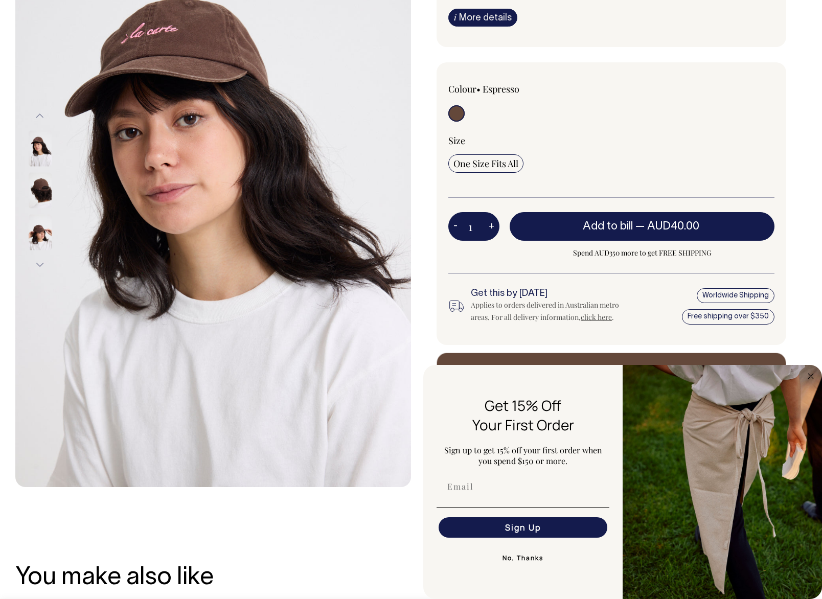
scroll to position [160, 0]
click at [806, 375] on circle "Close dialog" at bounding box center [811, 376] width 12 height 12
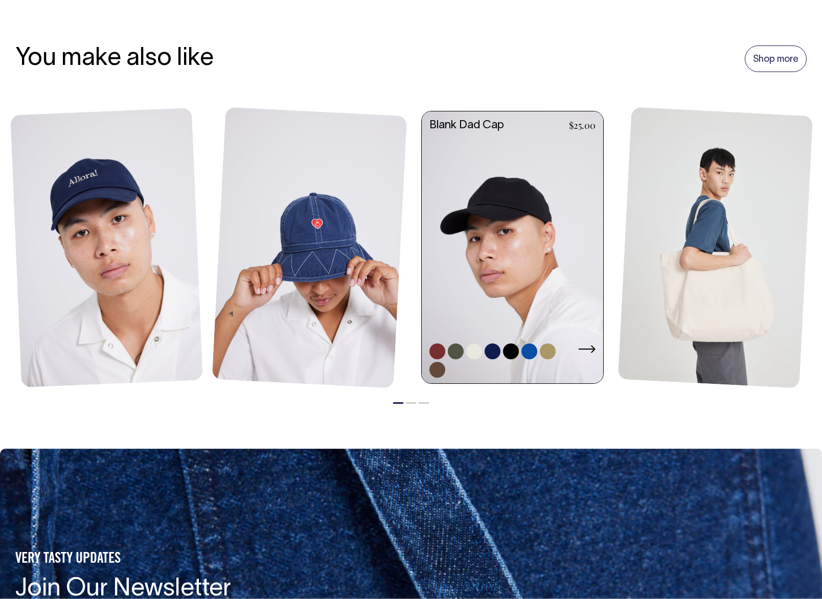
scroll to position [678, 0]
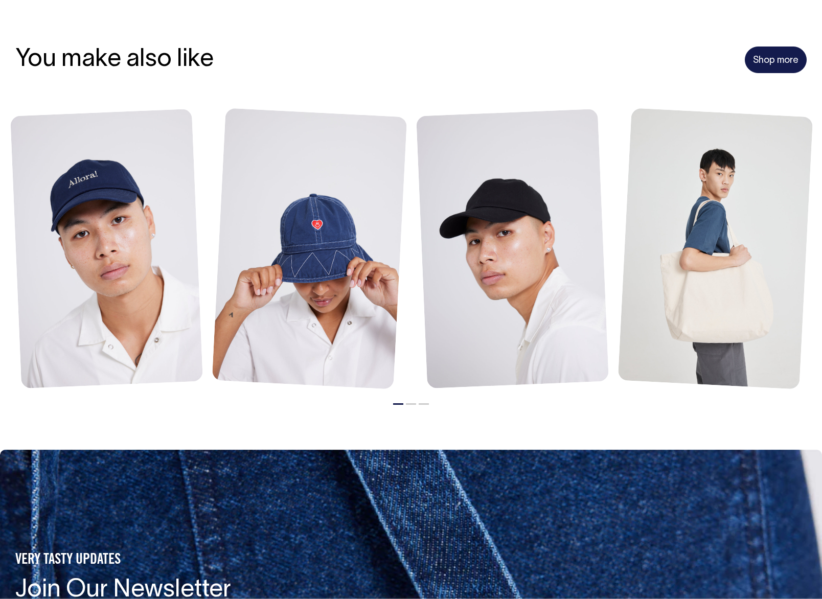
click at [761, 62] on link "Shop more" at bounding box center [775, 59] width 62 height 27
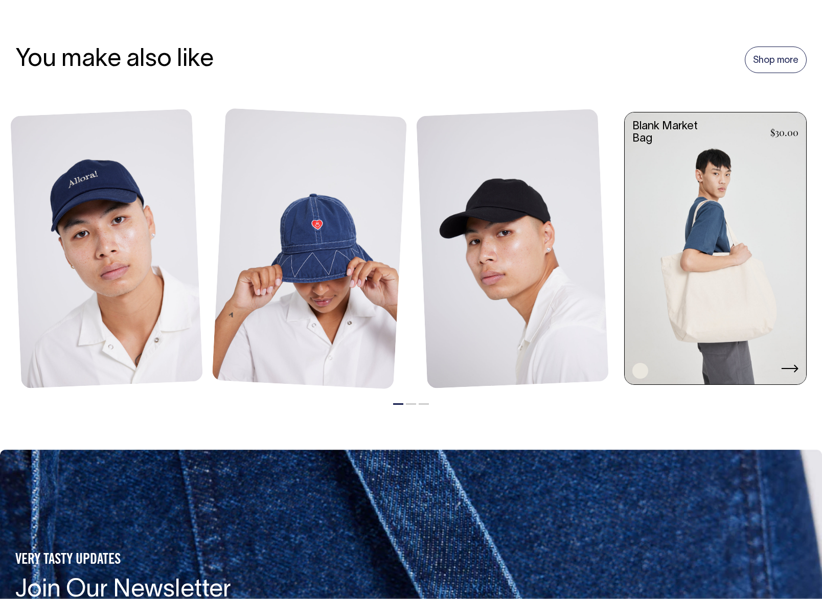
click at [711, 279] on link at bounding box center [714, 249] width 181 height 274
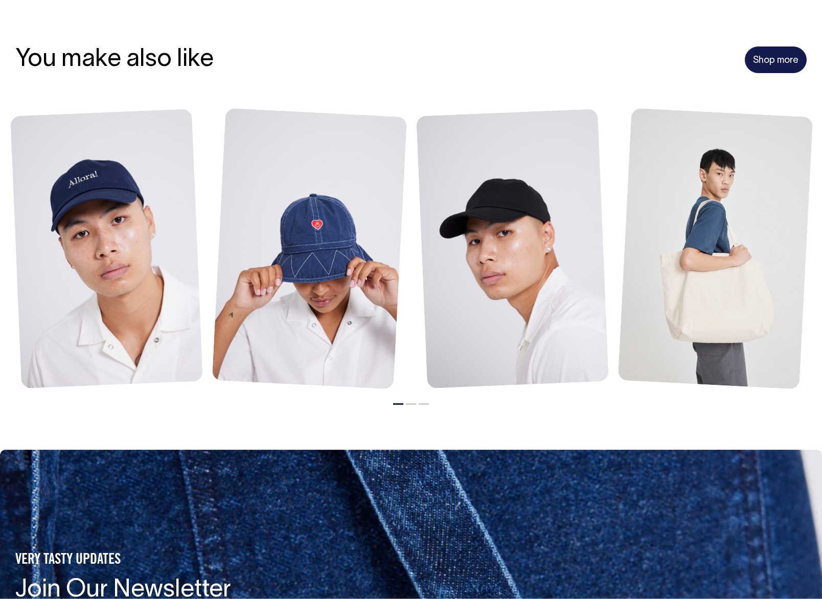
click at [775, 66] on link "Shop more" at bounding box center [775, 59] width 62 height 27
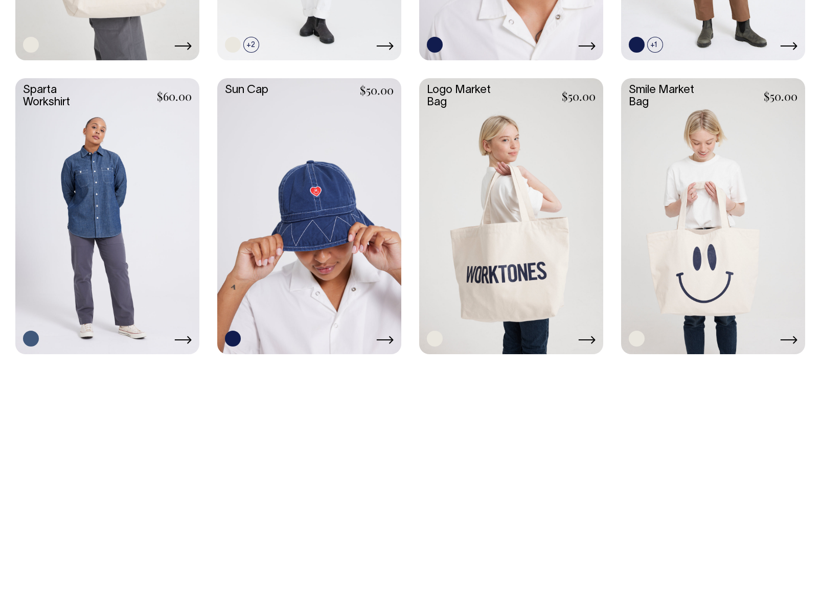
scroll to position [1884, 0]
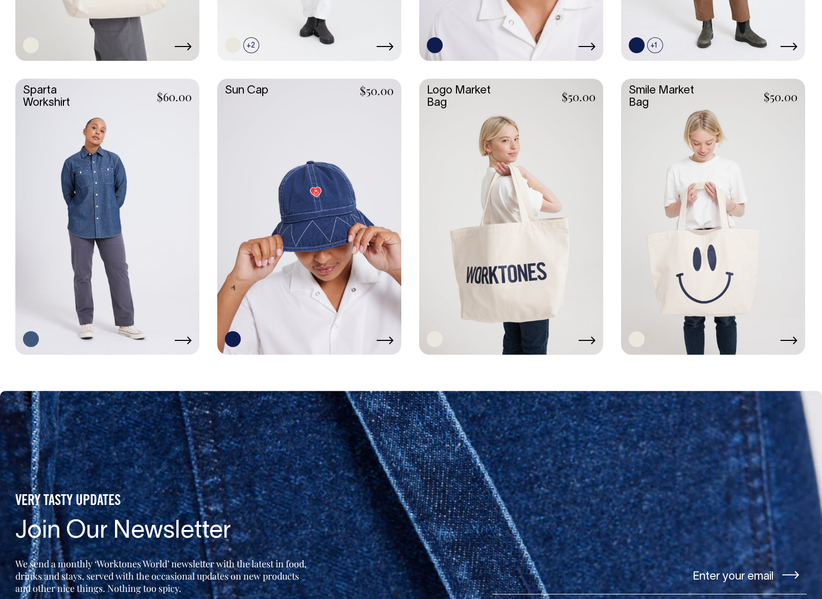
click at [473, 278] on link at bounding box center [511, 216] width 184 height 274
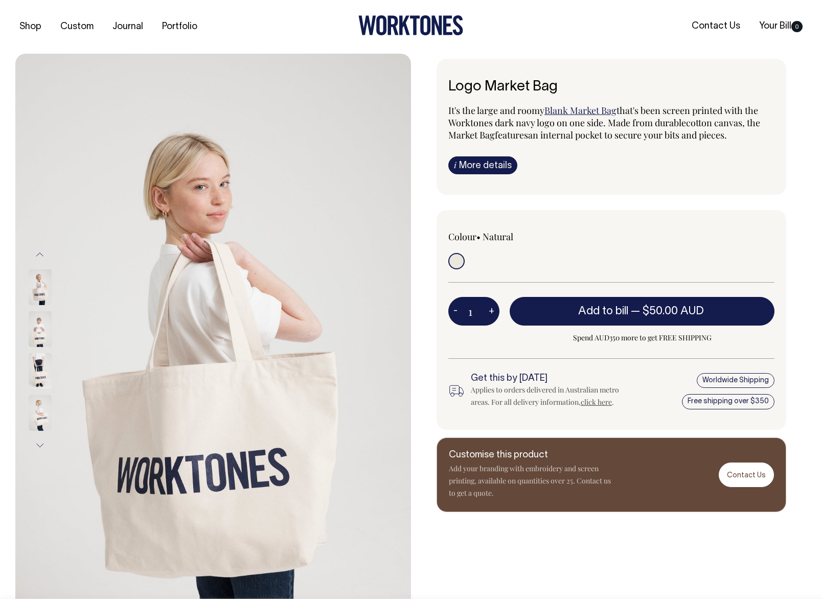
click at [34, 329] on img at bounding box center [40, 329] width 23 height 36
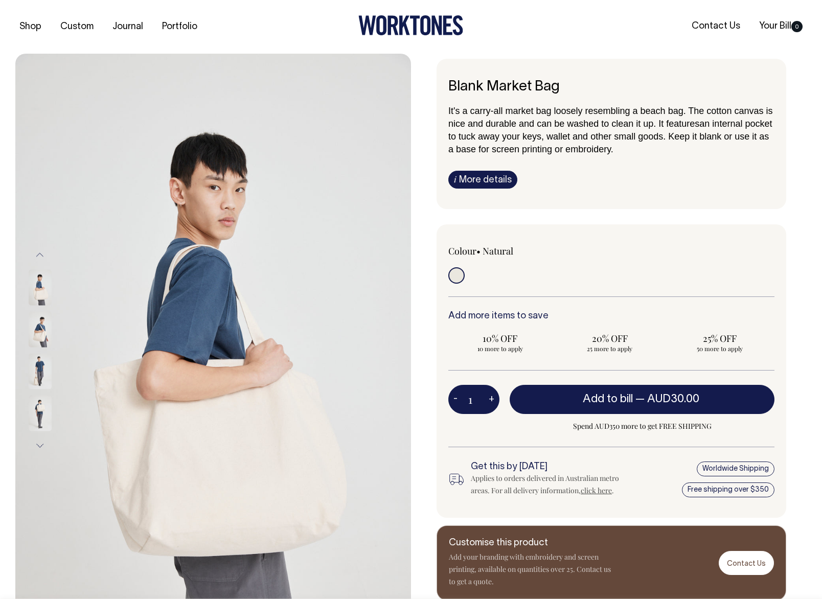
click at [41, 333] on img at bounding box center [40, 329] width 23 height 36
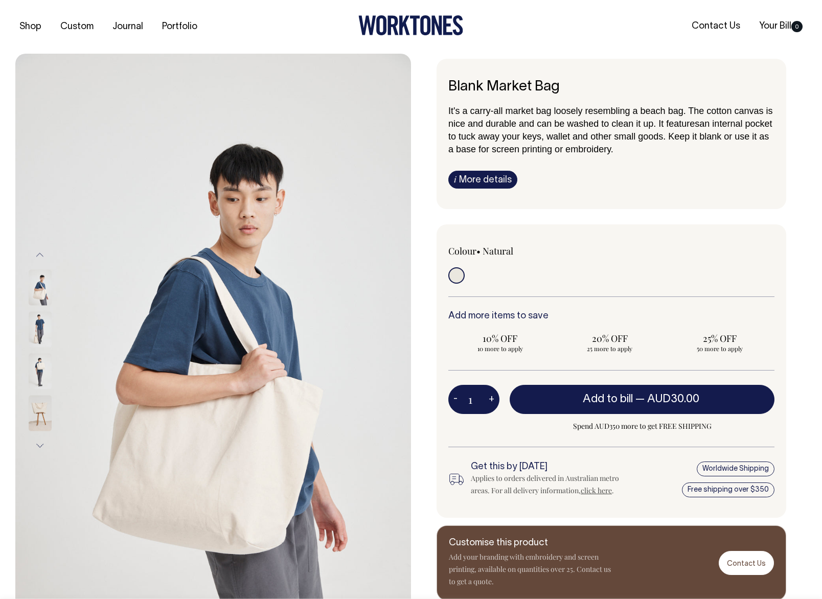
click at [42, 293] on img at bounding box center [40, 287] width 23 height 36
click at [46, 410] on img at bounding box center [40, 413] width 23 height 36
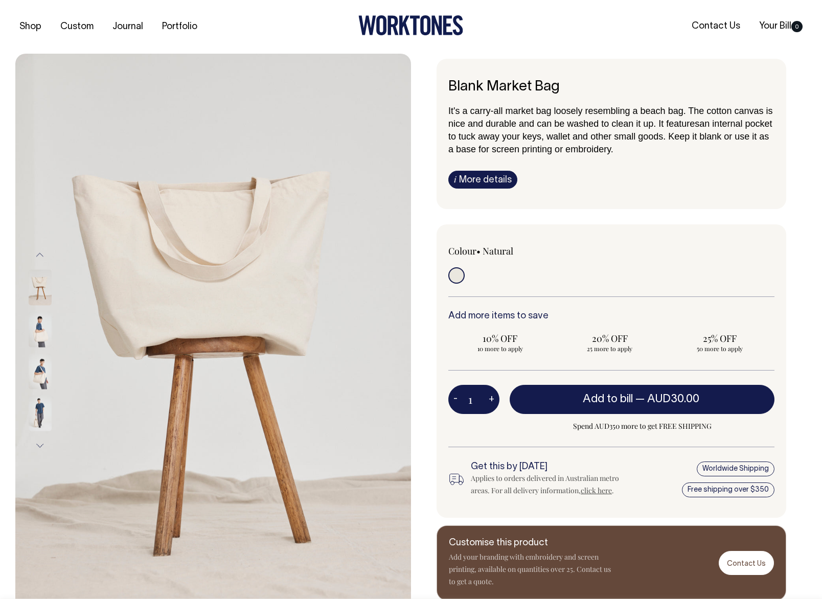
click at [45, 378] on img at bounding box center [40, 371] width 23 height 36
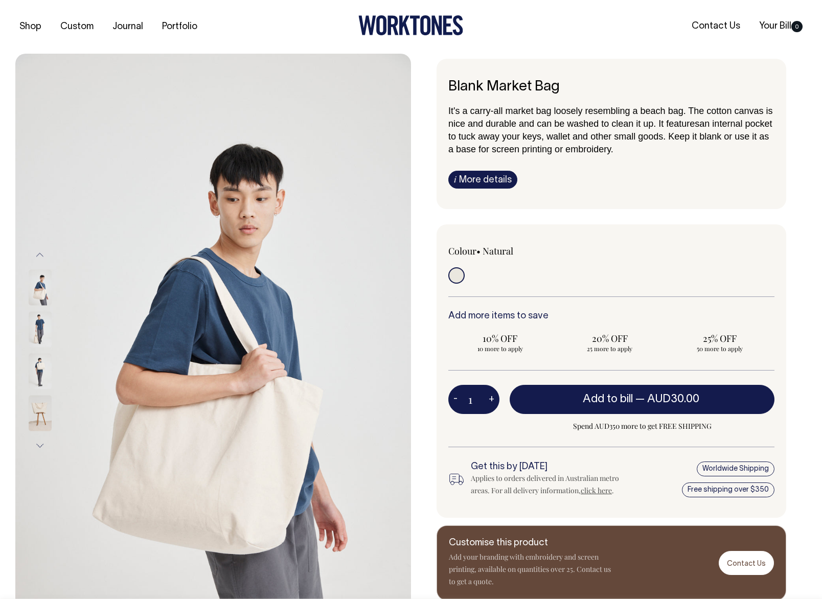
click at [43, 363] on img at bounding box center [40, 371] width 23 height 36
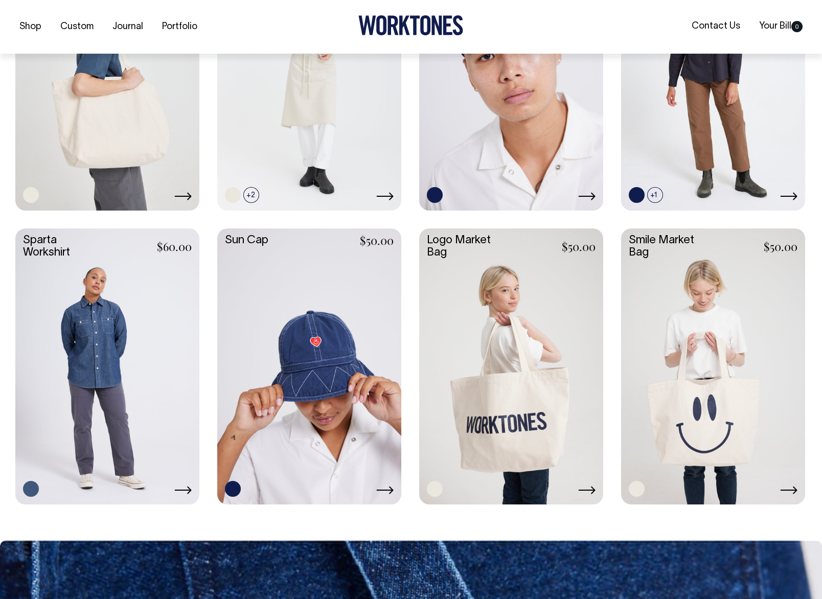
scroll to position [1735, 0]
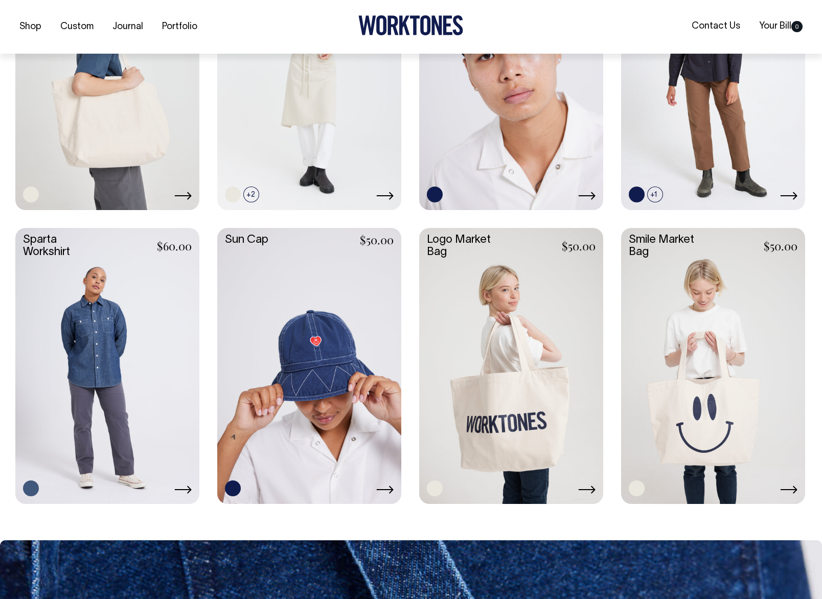
click at [517, 370] on link at bounding box center [511, 365] width 184 height 274
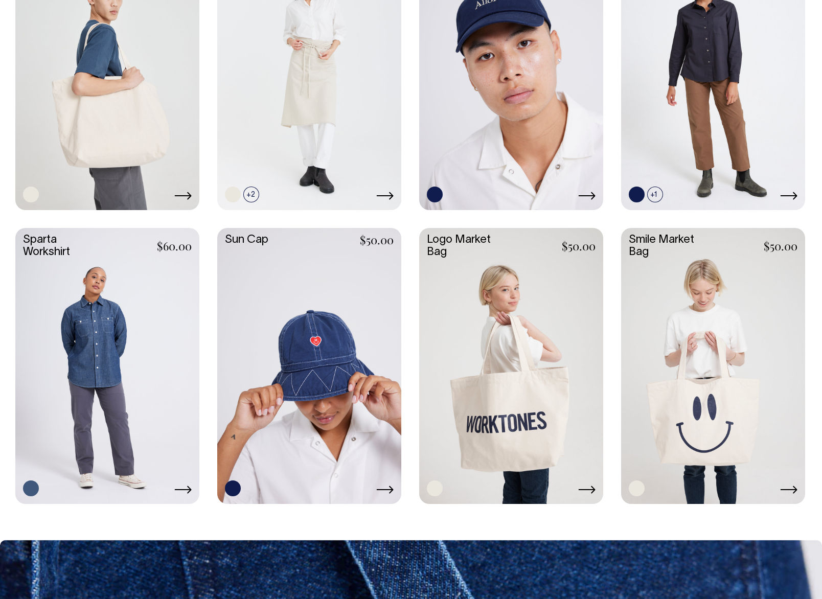
click at [133, 148] on link at bounding box center [107, 71] width 184 height 274
click at [522, 354] on link at bounding box center [511, 365] width 184 height 274
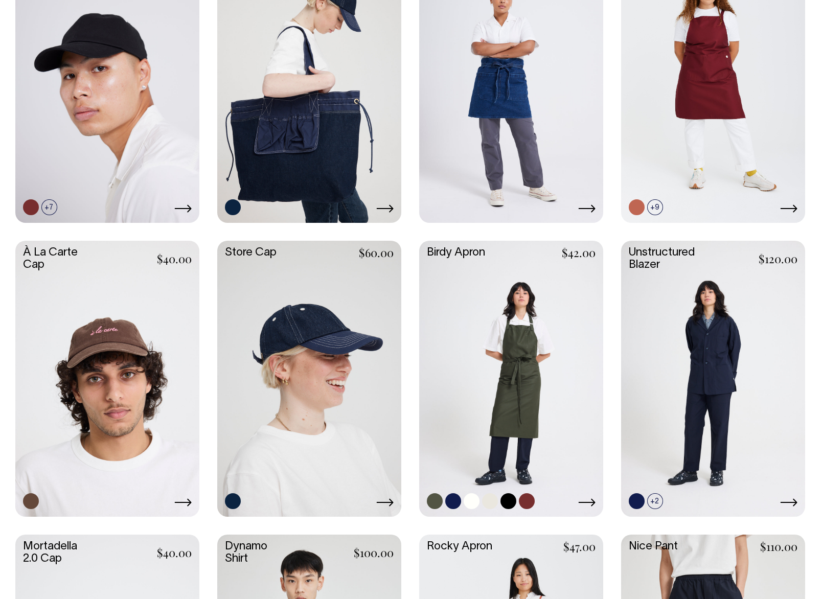
scroll to position [547, 0]
click at [136, 389] on link at bounding box center [107, 378] width 184 height 274
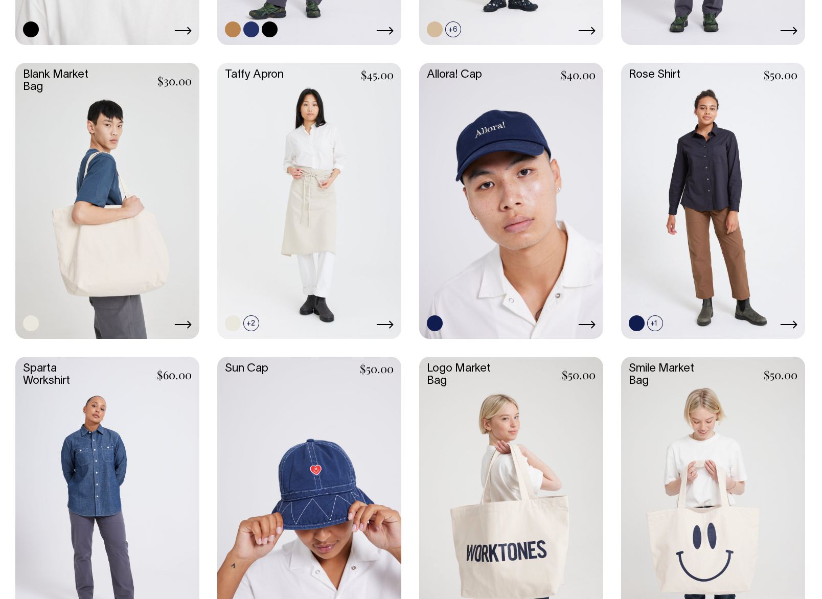
scroll to position [1605, 0]
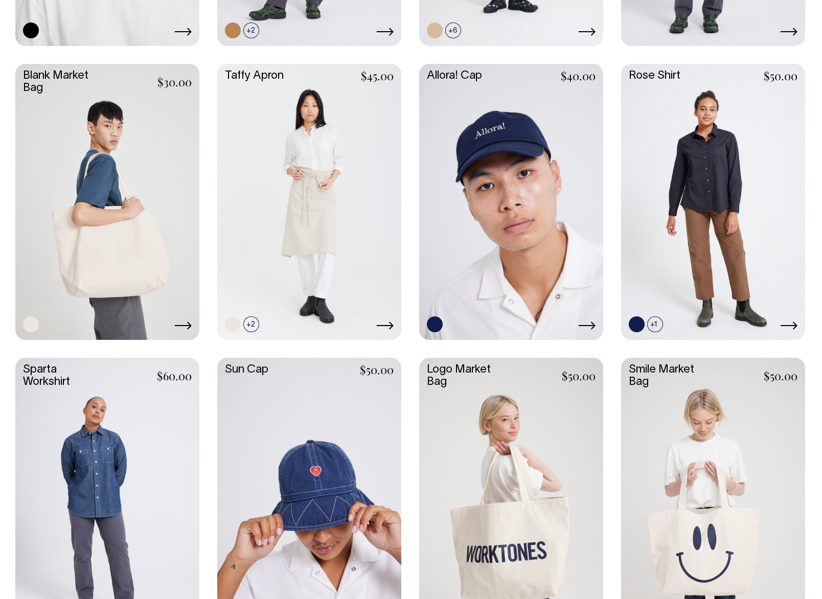
click at [527, 182] on link at bounding box center [511, 201] width 184 height 274
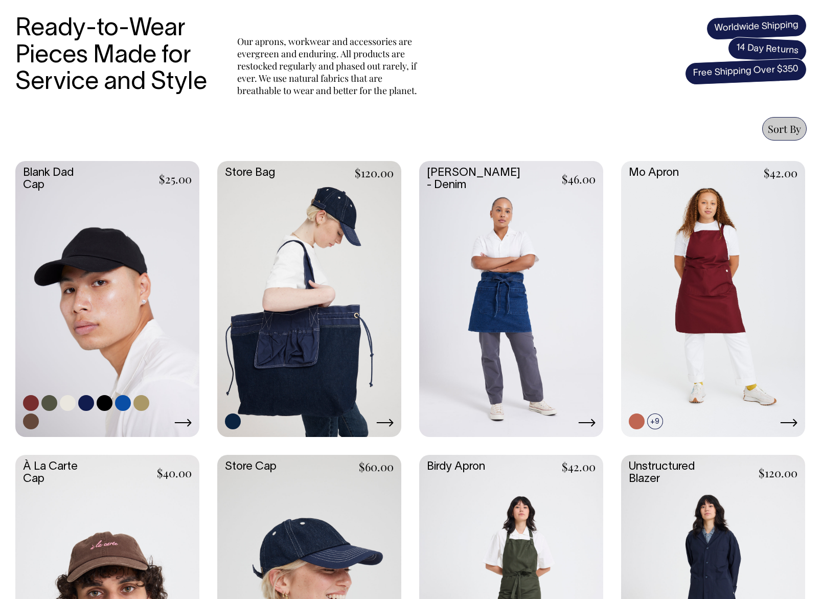
click at [132, 303] on link at bounding box center [107, 298] width 184 height 274
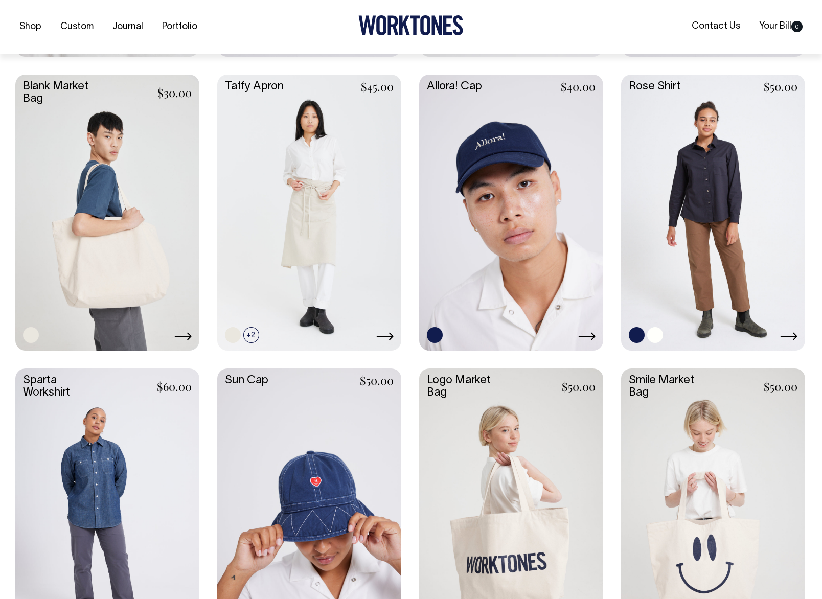
scroll to position [1595, 0]
click at [522, 264] on link at bounding box center [511, 211] width 184 height 274
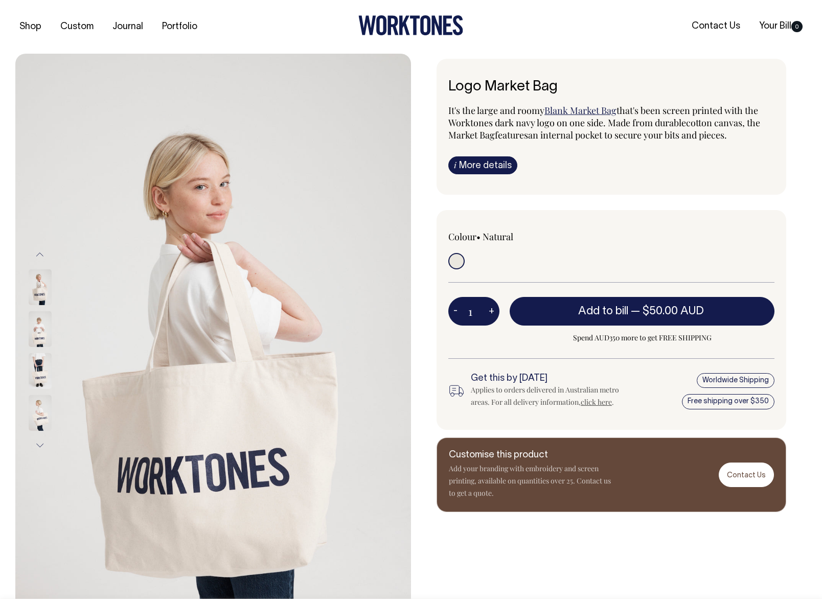
click at [39, 363] on img at bounding box center [40, 371] width 23 height 36
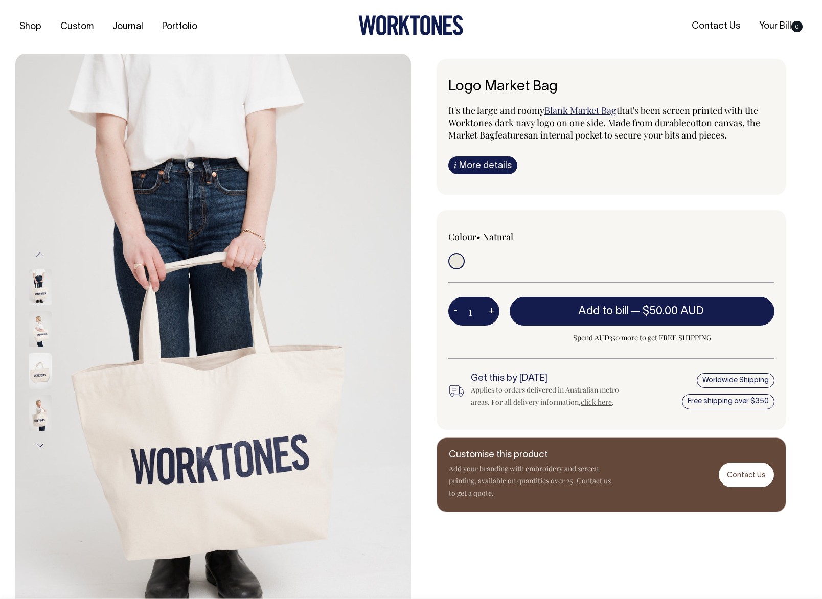
click at [45, 362] on img at bounding box center [40, 371] width 23 height 36
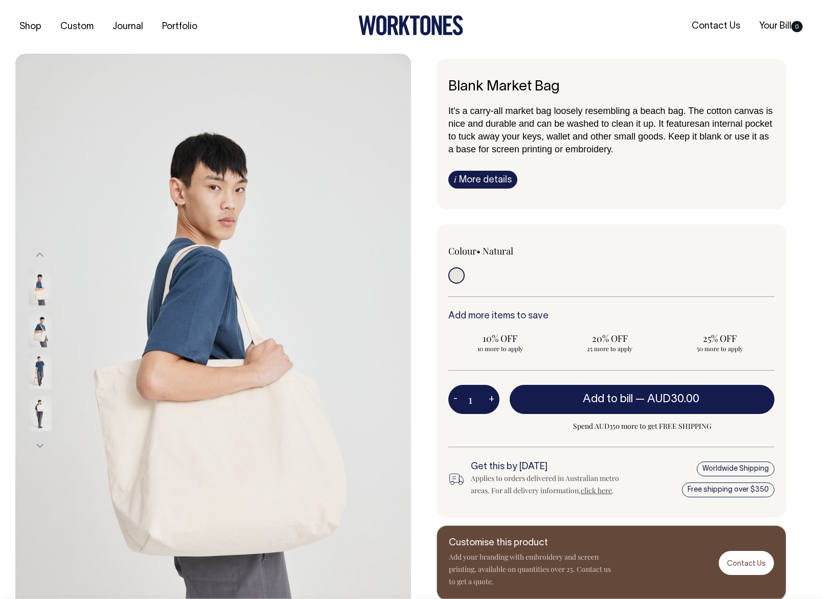
click at [35, 294] on img at bounding box center [40, 287] width 23 height 36
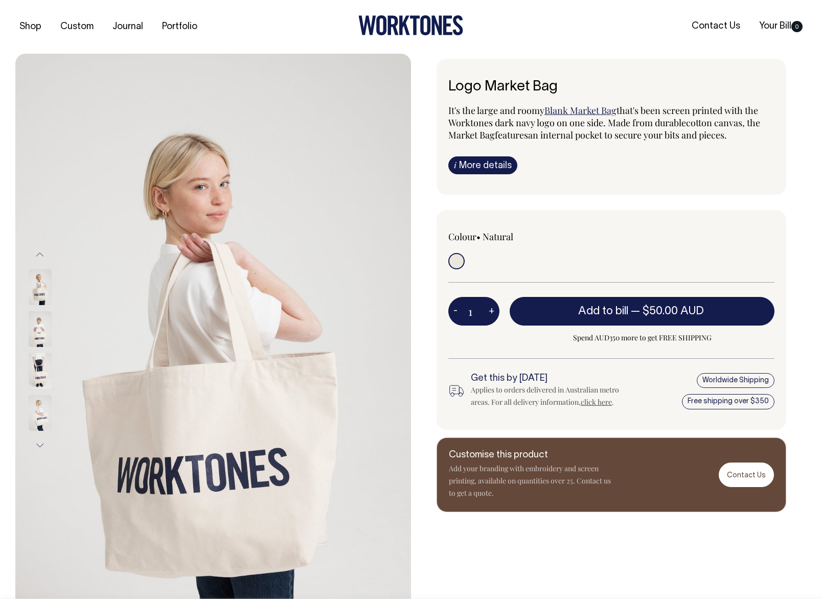
click at [39, 283] on img at bounding box center [40, 287] width 23 height 36
click at [36, 326] on img at bounding box center [40, 329] width 23 height 36
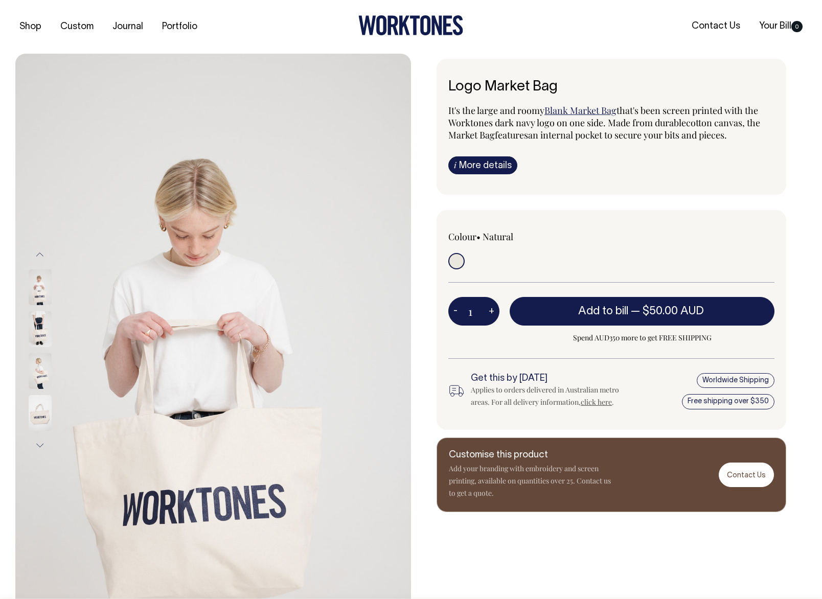
click at [44, 291] on img at bounding box center [40, 287] width 23 height 36
drag, startPoint x: 43, startPoint y: 331, endPoint x: 43, endPoint y: 352, distance: 20.9
click at [43, 331] on img at bounding box center [40, 329] width 23 height 36
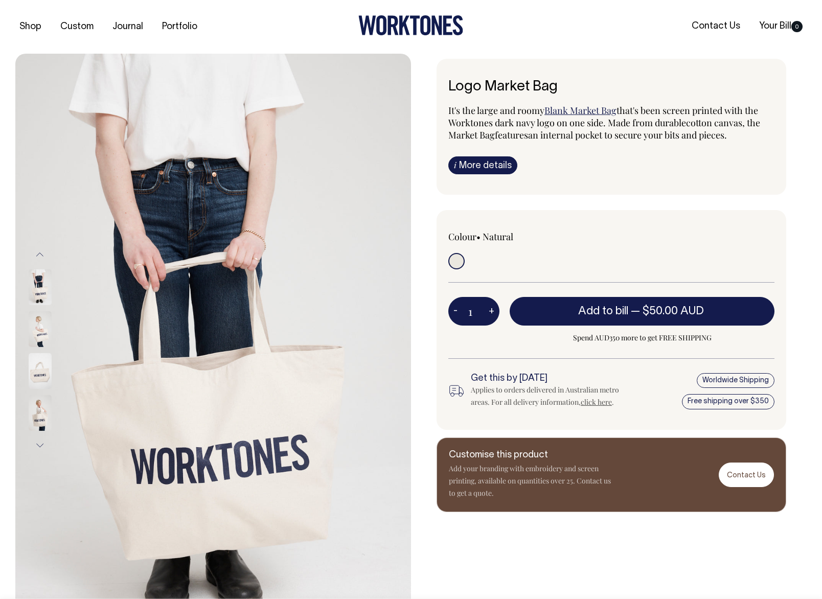
drag, startPoint x: 42, startPoint y: 367, endPoint x: 53, endPoint y: 368, distance: 10.2
click at [43, 347] on img at bounding box center [40, 329] width 23 height 36
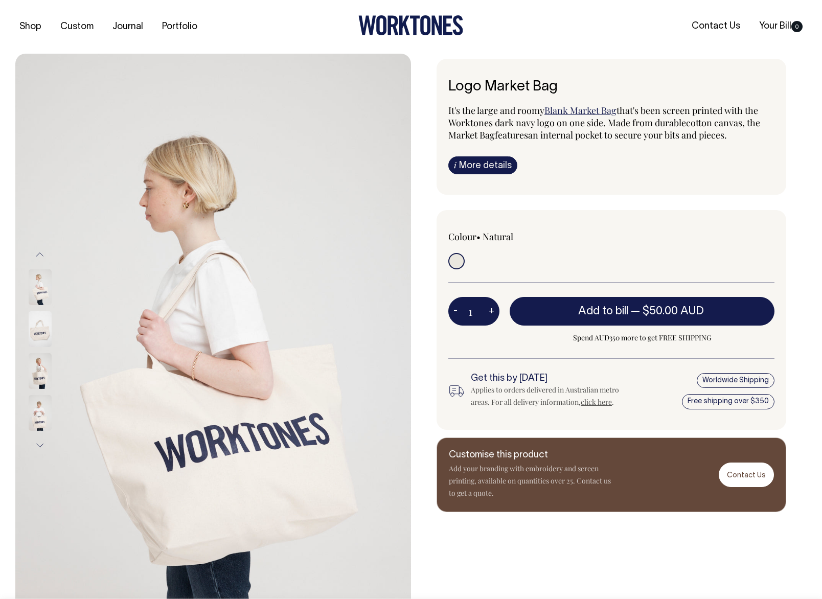
click at [41, 370] on img at bounding box center [40, 371] width 23 height 36
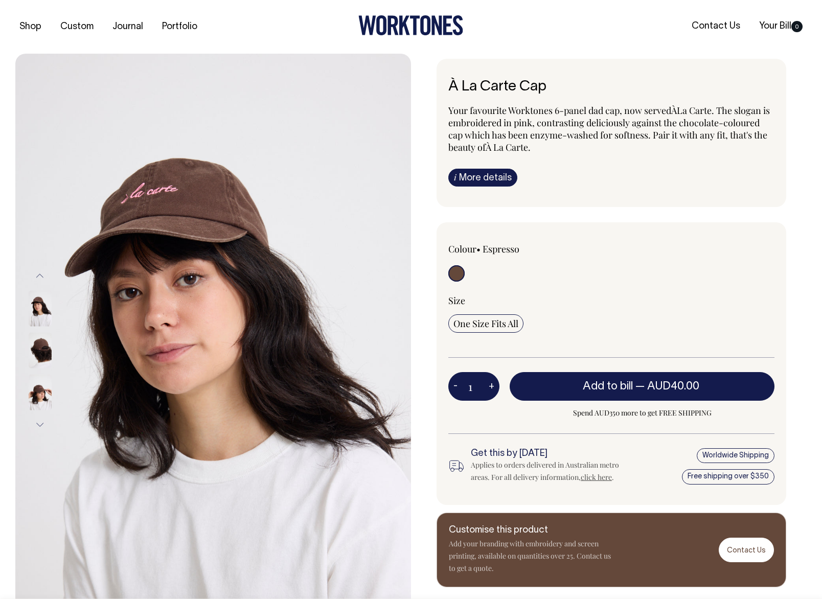
click at [34, 312] on img at bounding box center [40, 308] width 23 height 36
click at [41, 422] on button "Next" at bounding box center [39, 424] width 15 height 23
click at [41, 402] on img at bounding box center [40, 392] width 23 height 36
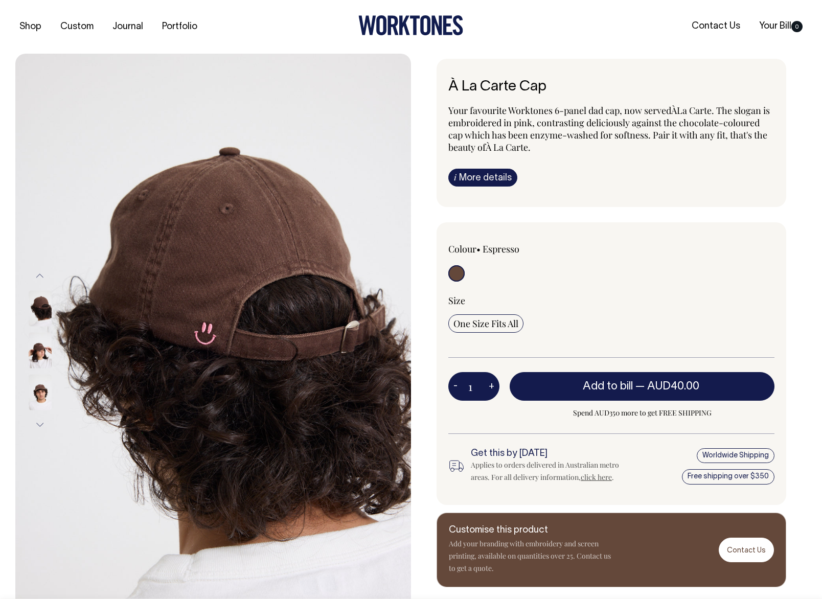
click at [41, 356] on img at bounding box center [40, 350] width 23 height 36
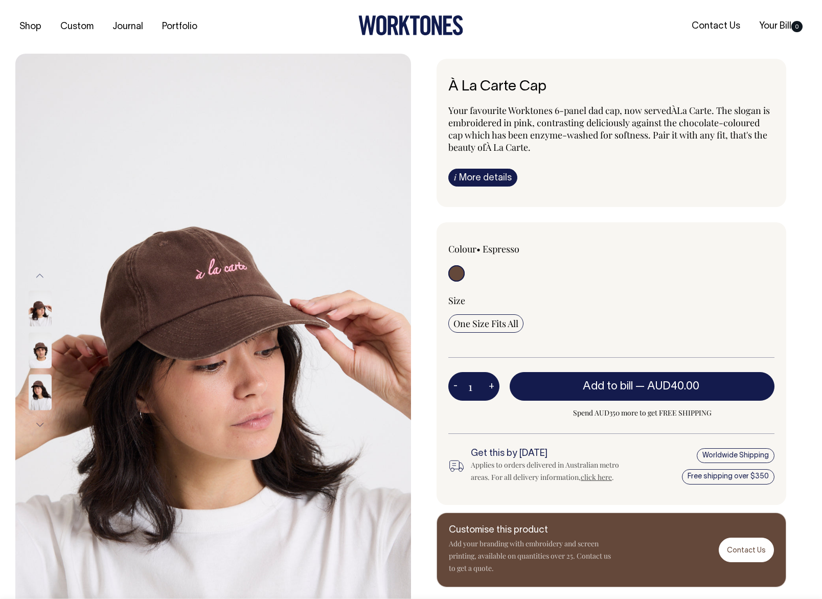
click at [32, 398] on img at bounding box center [40, 392] width 23 height 36
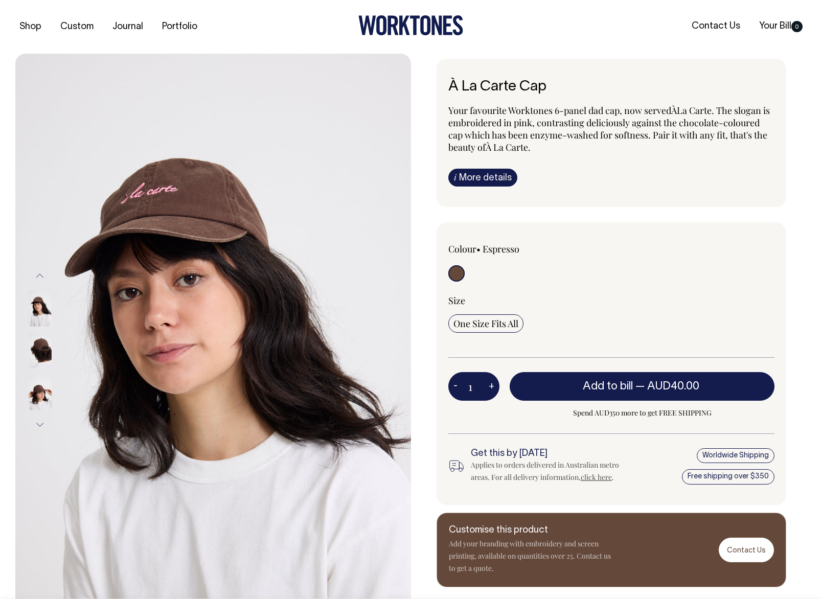
click at [38, 352] on img at bounding box center [40, 350] width 23 height 36
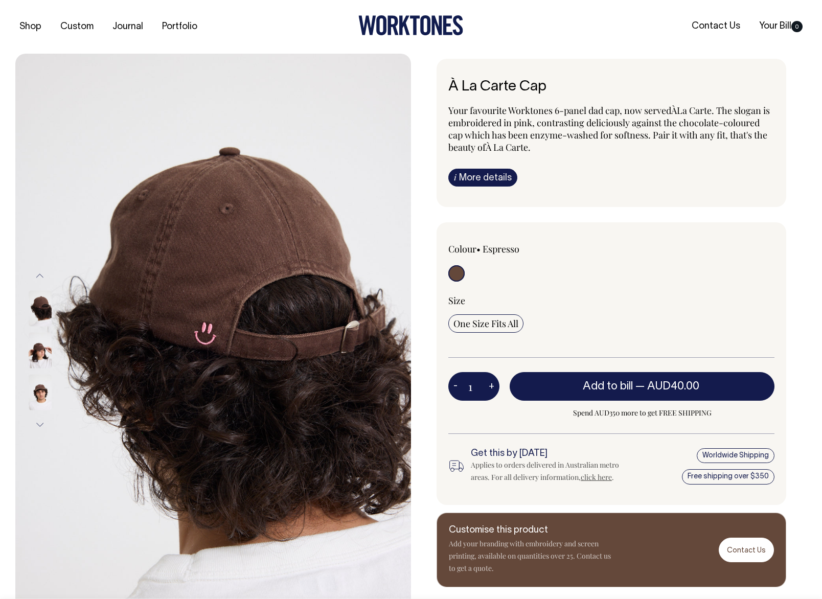
click at [41, 354] on img at bounding box center [40, 350] width 23 height 36
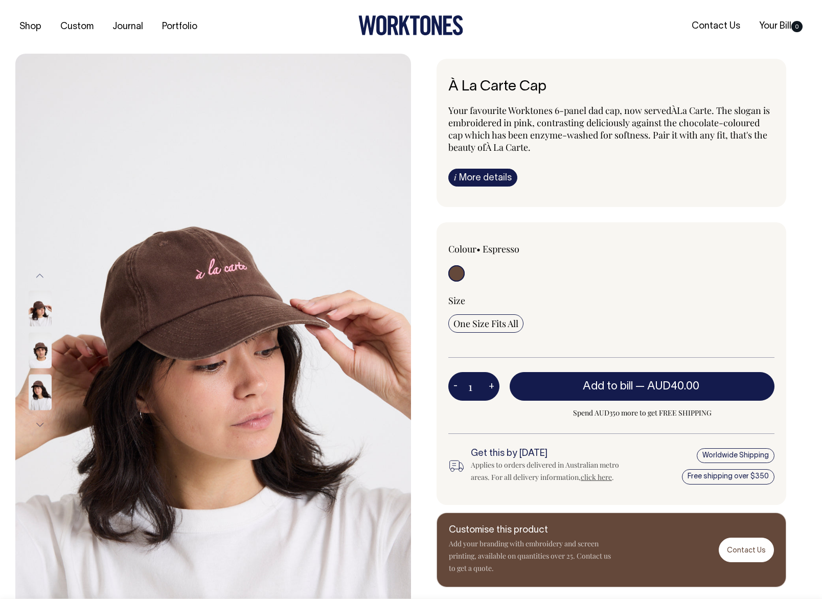
click at [31, 360] on img at bounding box center [40, 350] width 23 height 36
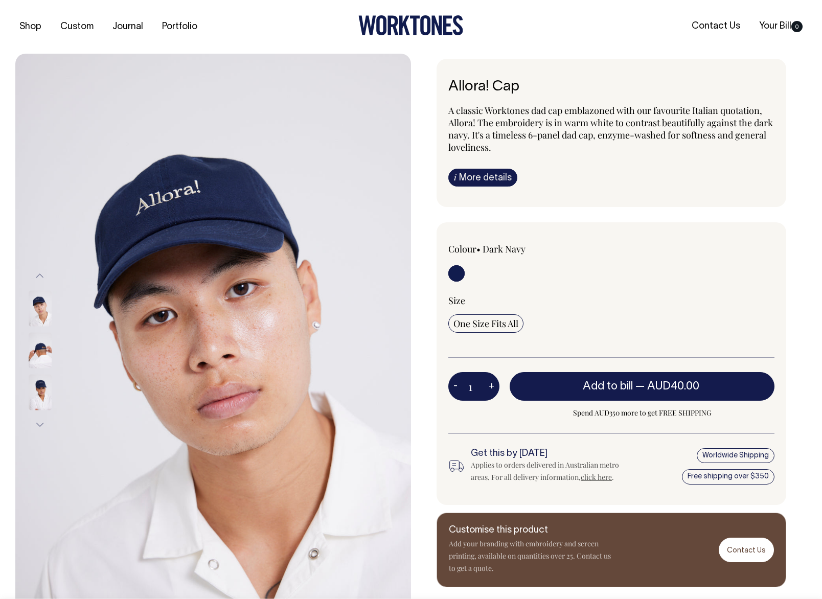
click at [40, 354] on img at bounding box center [40, 350] width 23 height 36
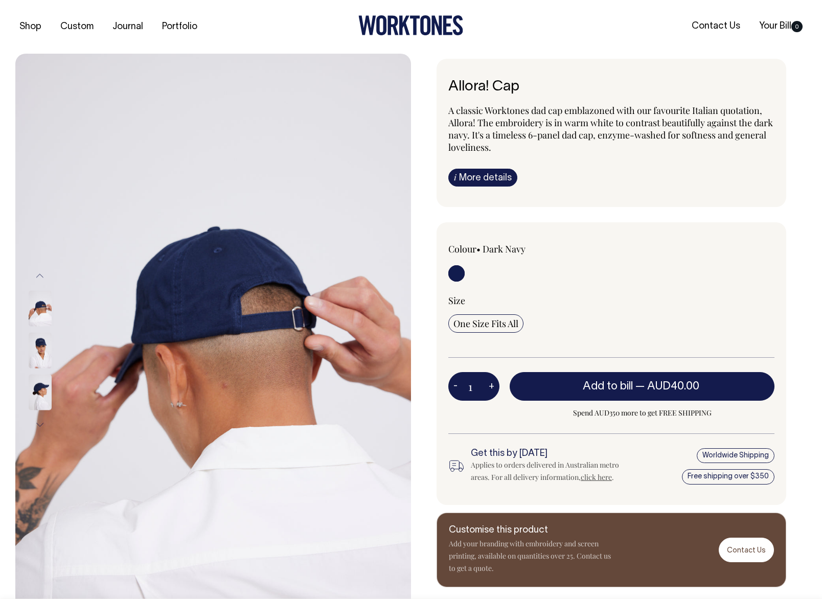
click at [36, 306] on img at bounding box center [40, 308] width 23 height 36
click at [36, 314] on img at bounding box center [40, 308] width 23 height 36
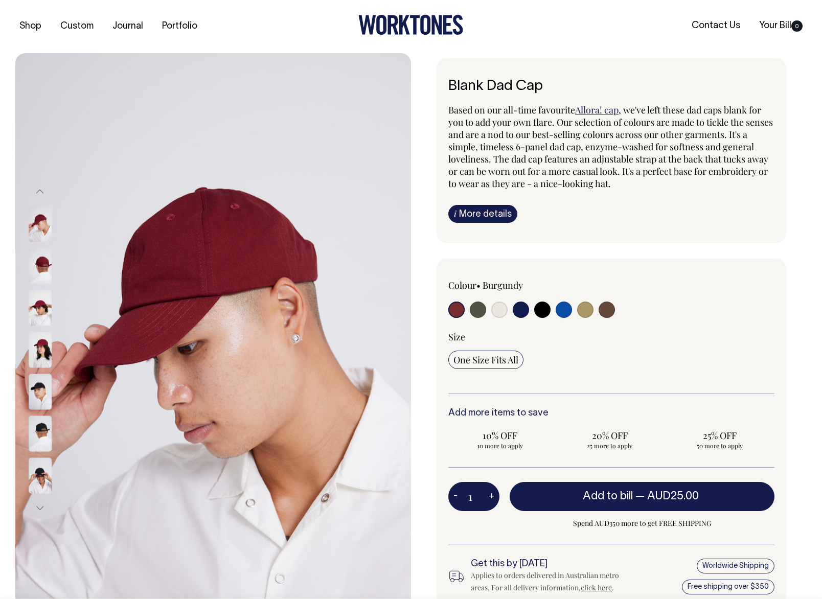
scroll to position [1, 0]
click at [500, 309] on input "radio" at bounding box center [499, 309] width 16 height 16
radio input "true"
select select "Natural"
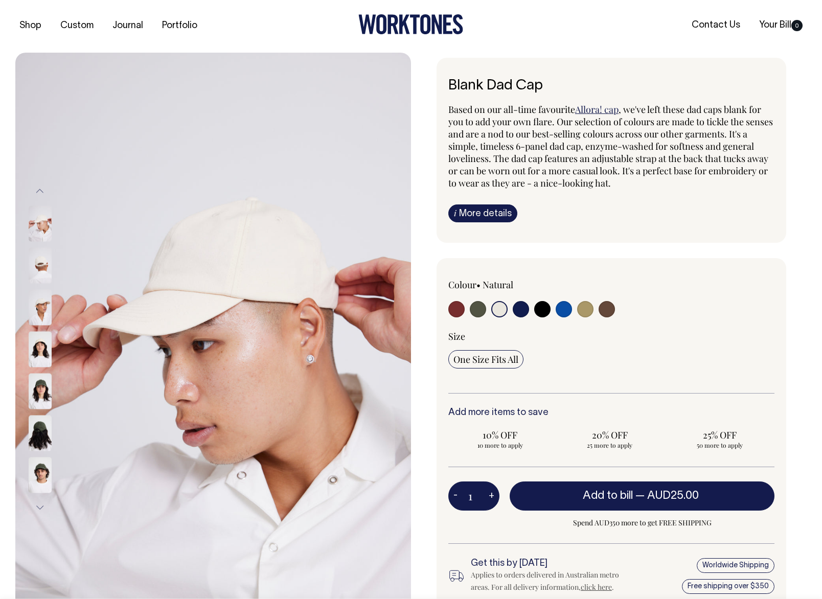
click at [560, 311] on input "radio" at bounding box center [563, 309] width 16 height 16
radio input "true"
select select "Worker Blue"
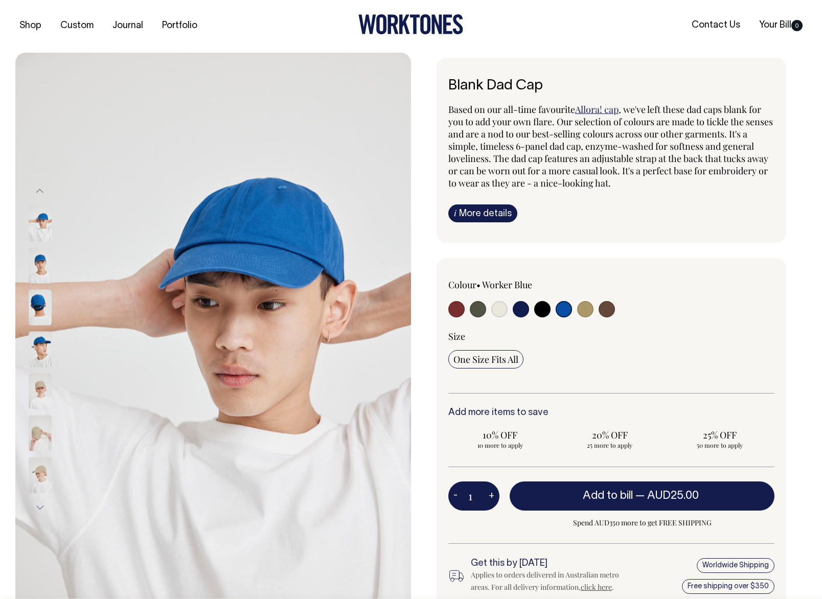
click at [526, 311] on input "radio" at bounding box center [520, 309] width 16 height 16
radio input "true"
select select "Dark Navy"
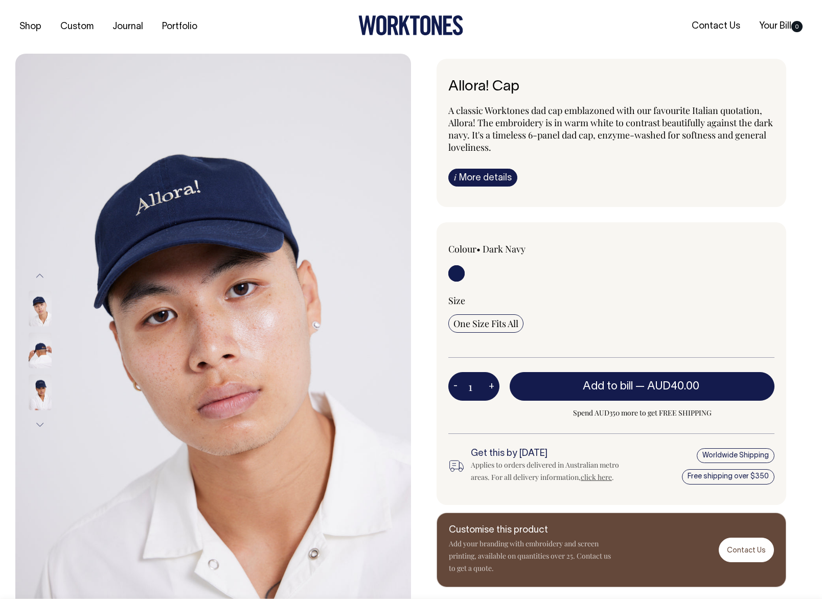
click at [34, 310] on img at bounding box center [40, 308] width 23 height 36
click at [38, 349] on img at bounding box center [40, 350] width 23 height 36
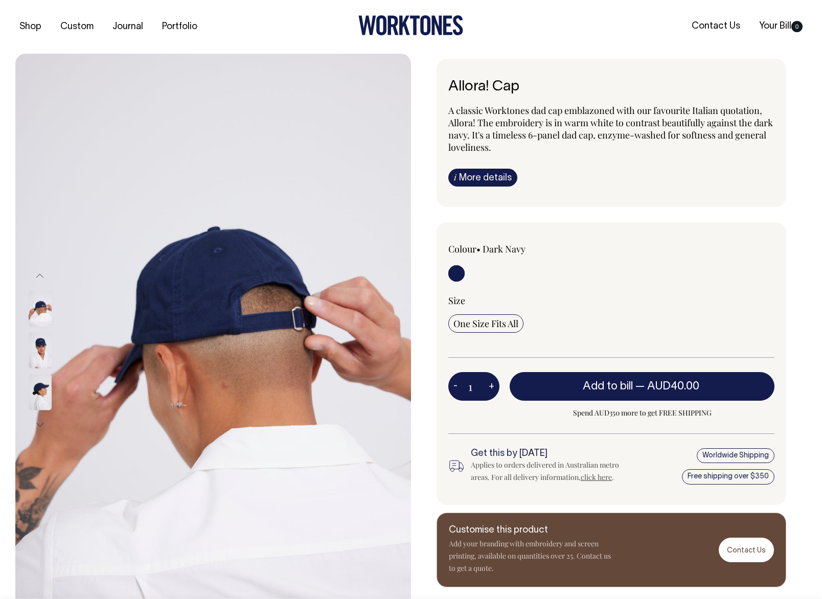
click at [40, 392] on img at bounding box center [40, 392] width 23 height 36
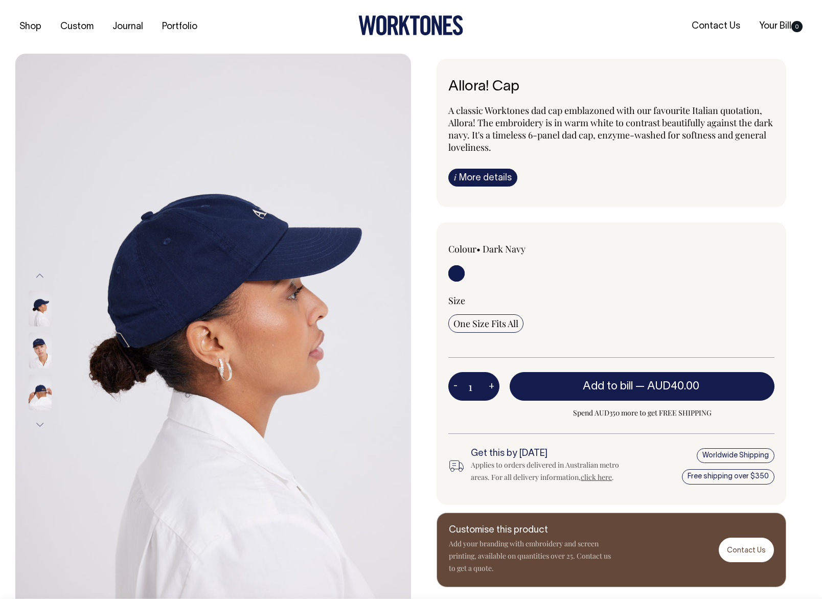
click at [47, 347] on img at bounding box center [40, 350] width 23 height 36
click at [41, 312] on img at bounding box center [40, 308] width 23 height 36
click at [42, 419] on button "Next" at bounding box center [39, 424] width 15 height 23
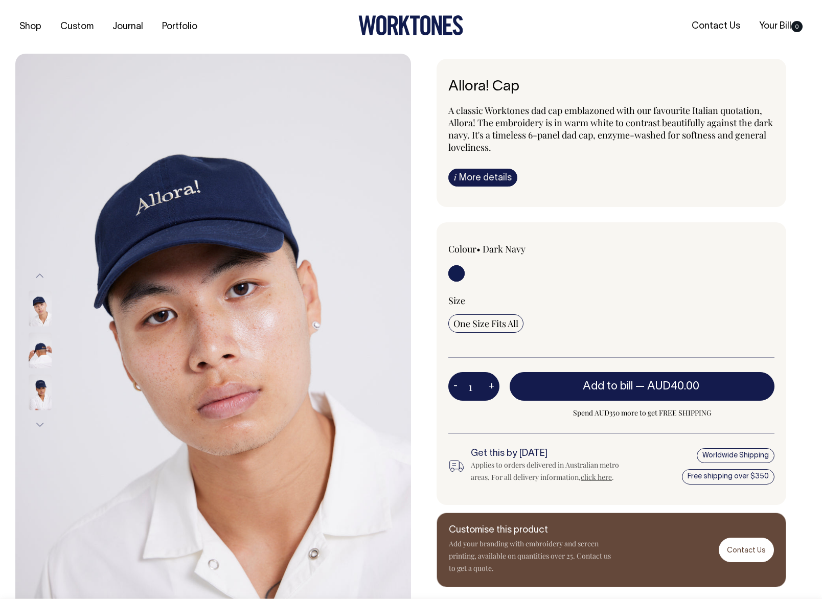
click at [42, 419] on button "Next" at bounding box center [39, 424] width 15 height 23
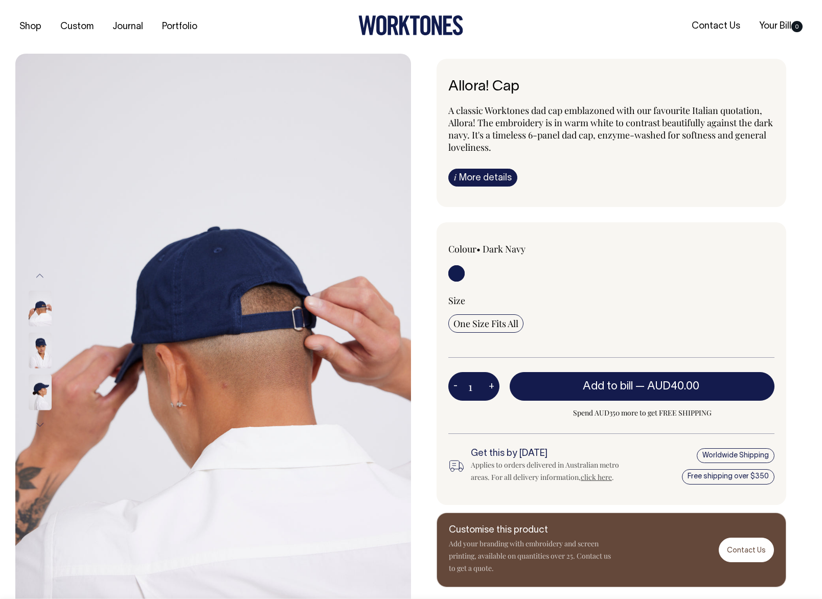
click at [30, 336] on img at bounding box center [40, 350] width 23 height 36
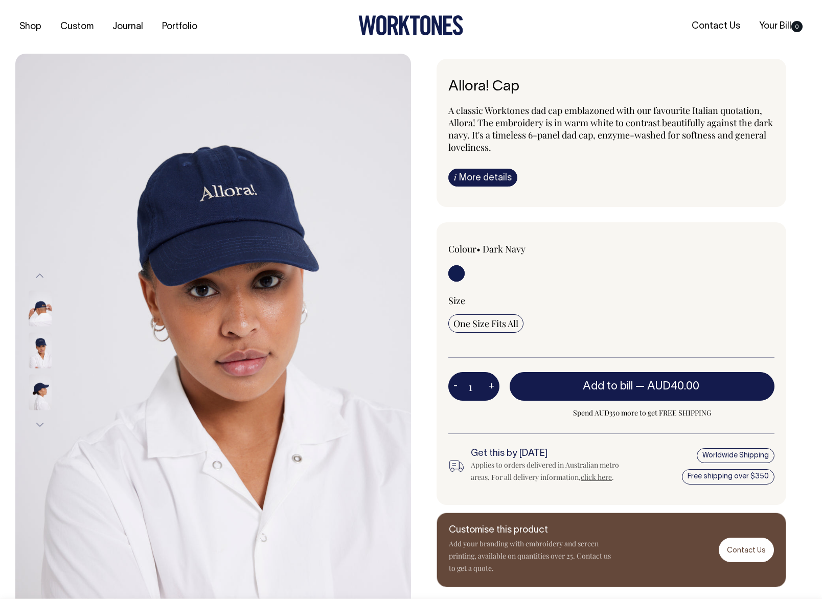
click at [37, 342] on img at bounding box center [40, 350] width 23 height 36
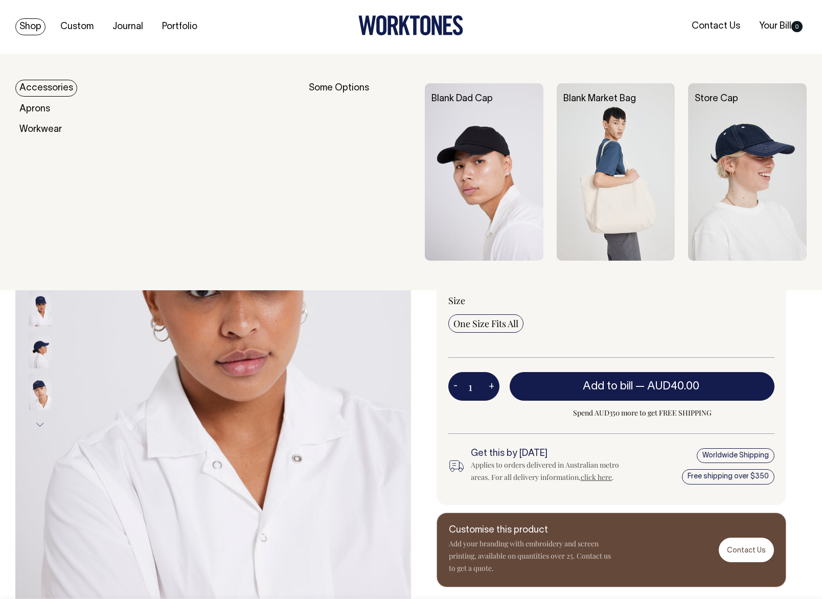
click at [36, 27] on link "Shop" at bounding box center [30, 26] width 30 height 17
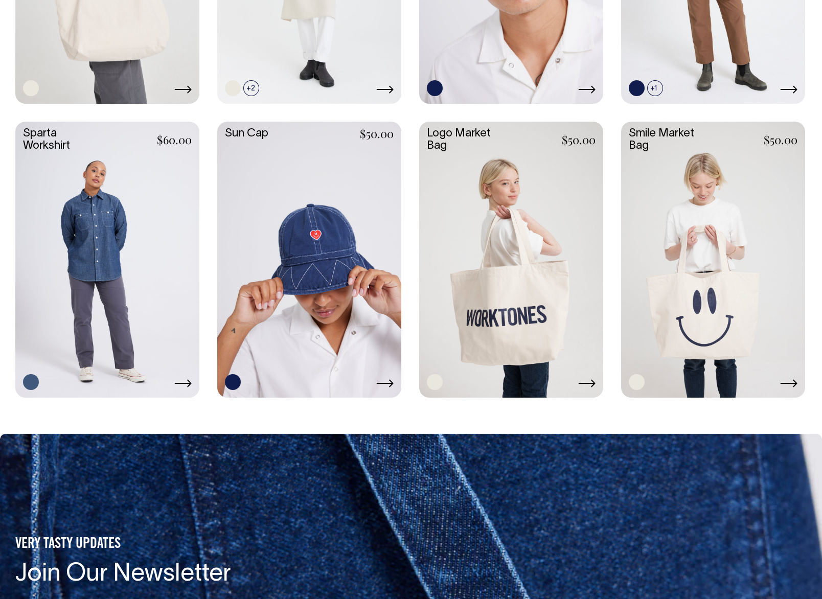
scroll to position [1841, 0]
click at [391, 382] on icon at bounding box center [385, 384] width 17 height 8
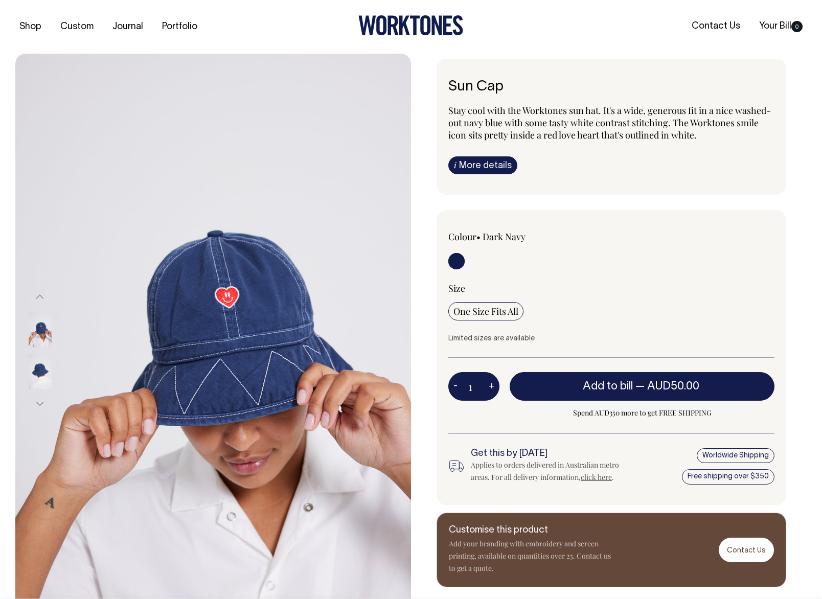
click at [42, 370] on img at bounding box center [40, 371] width 23 height 36
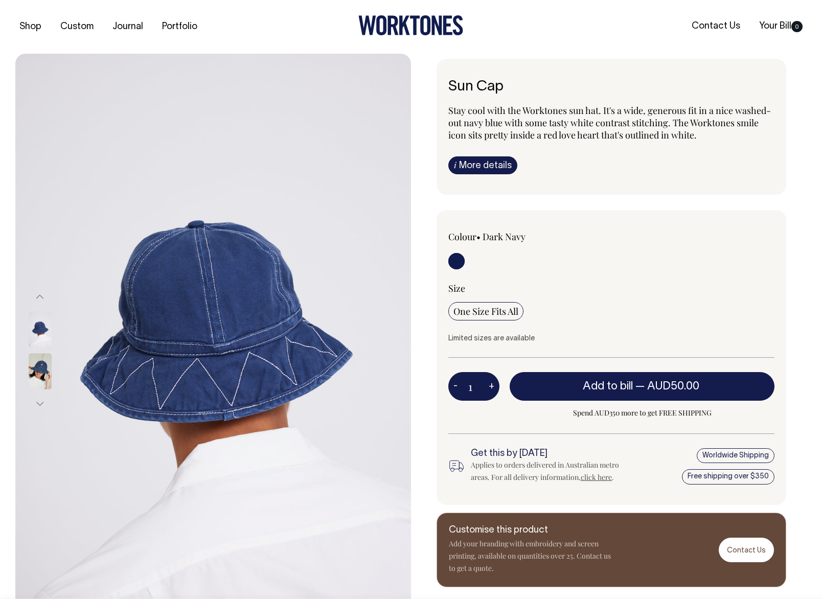
click at [41, 375] on img at bounding box center [40, 371] width 23 height 36
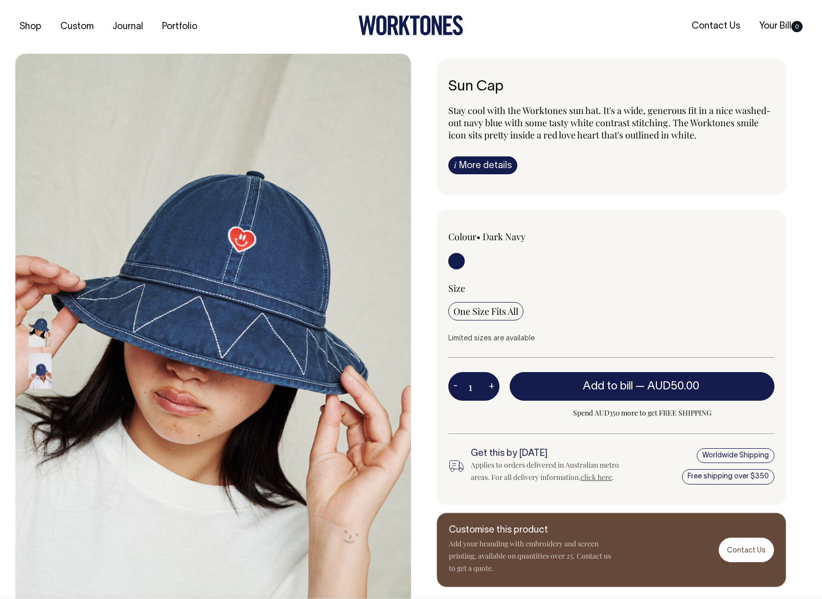
click at [41, 376] on img at bounding box center [40, 371] width 23 height 36
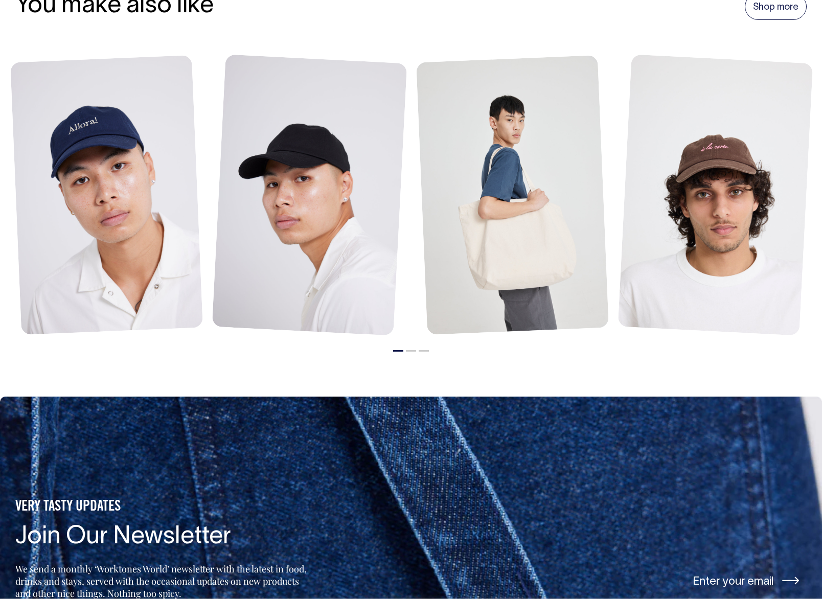
scroll to position [730, 0]
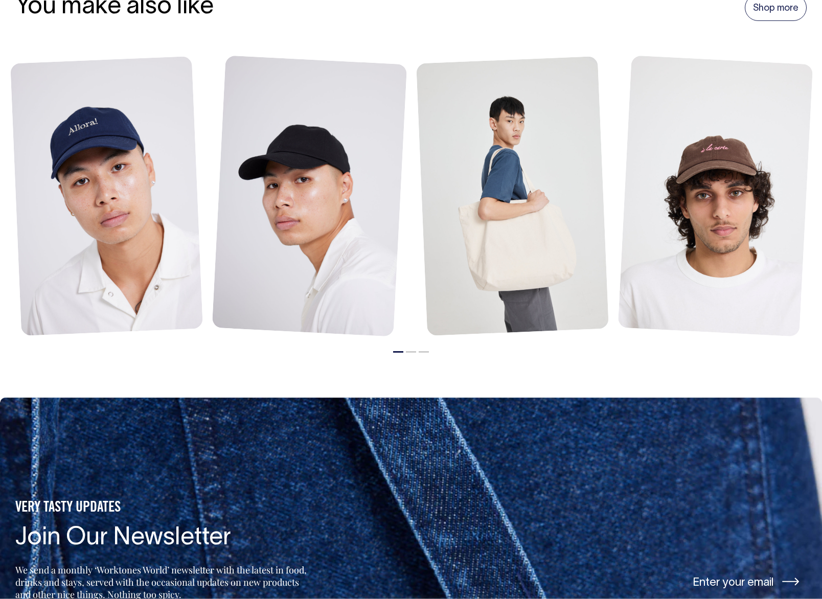
click at [411, 351] on button "2" at bounding box center [411, 352] width 10 height 2
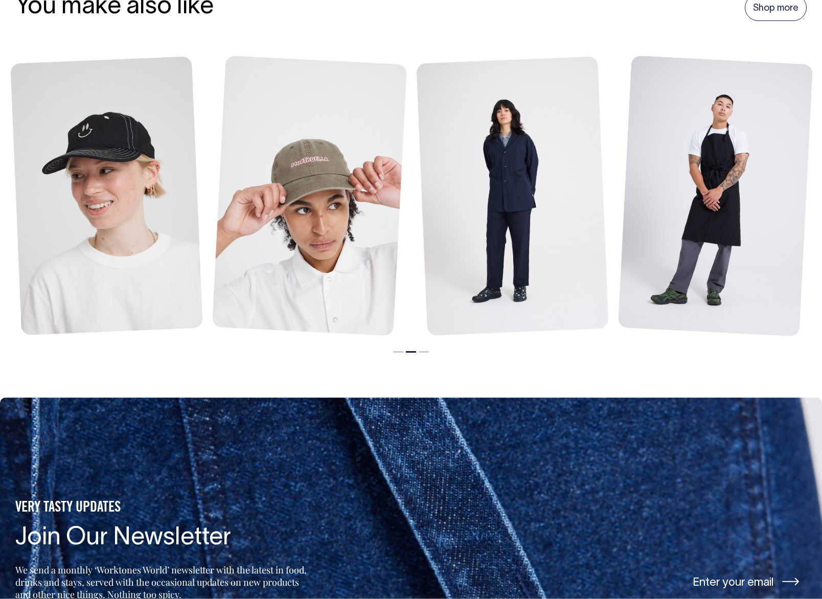
click at [425, 351] on button "3" at bounding box center [423, 352] width 10 height 2
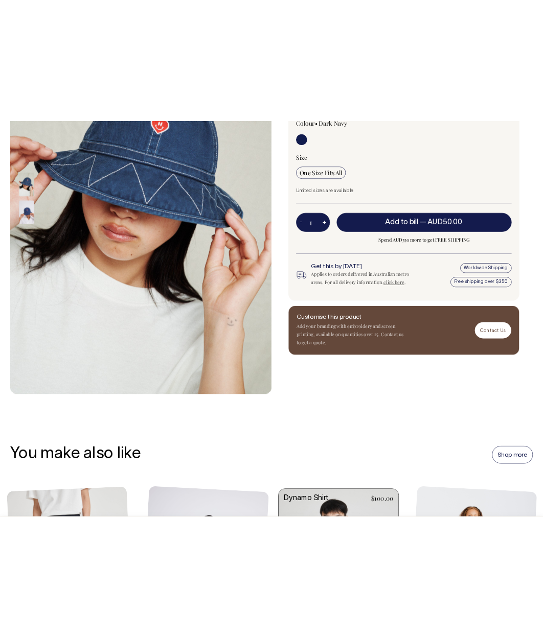
scroll to position [232, 0]
